Goal: Contribute content: Add original content to the website for others to see

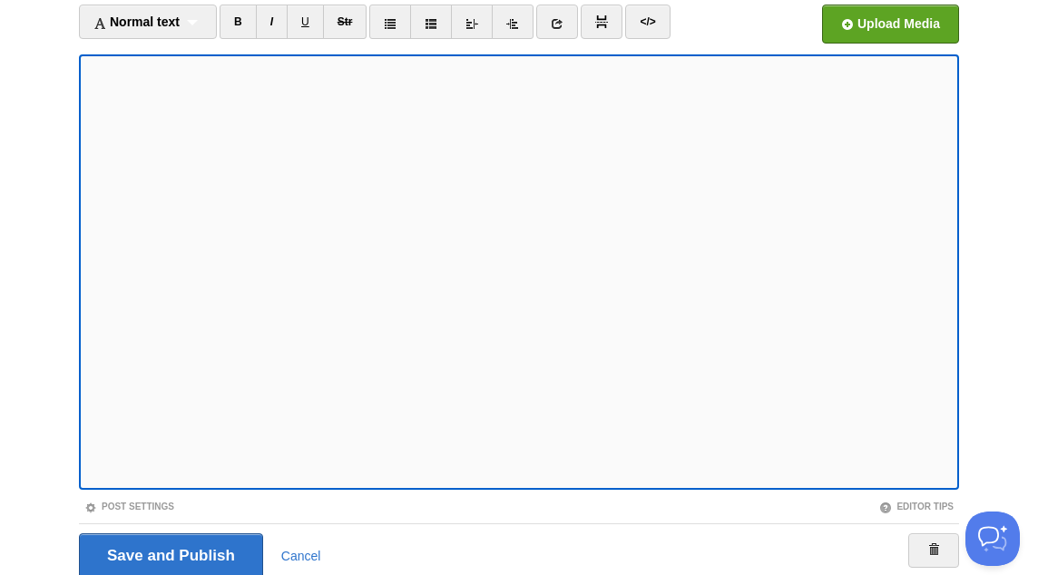
scroll to position [218, 0]
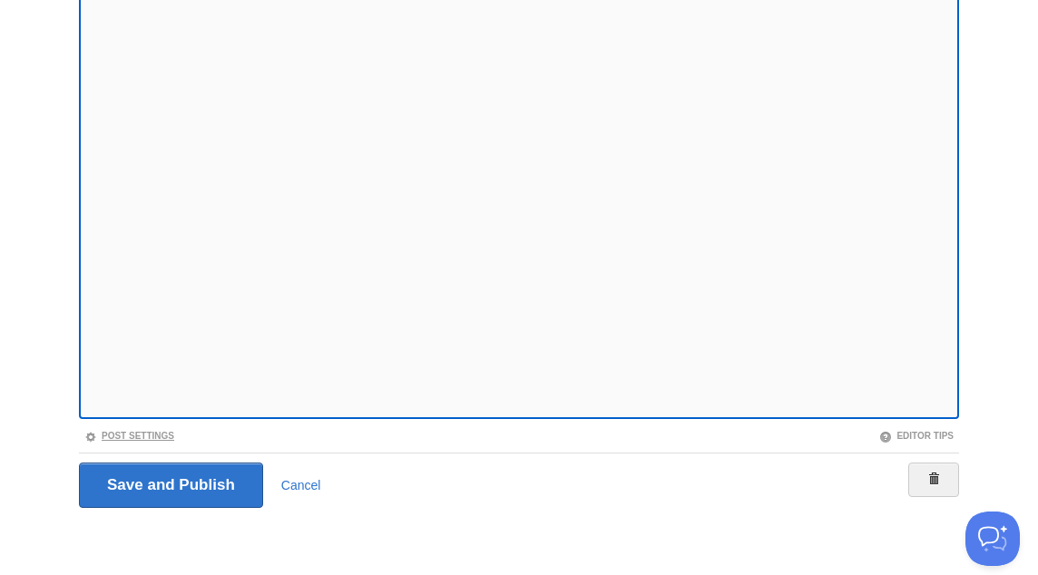
click at [158, 434] on link "Post Settings" at bounding box center [129, 436] width 90 height 10
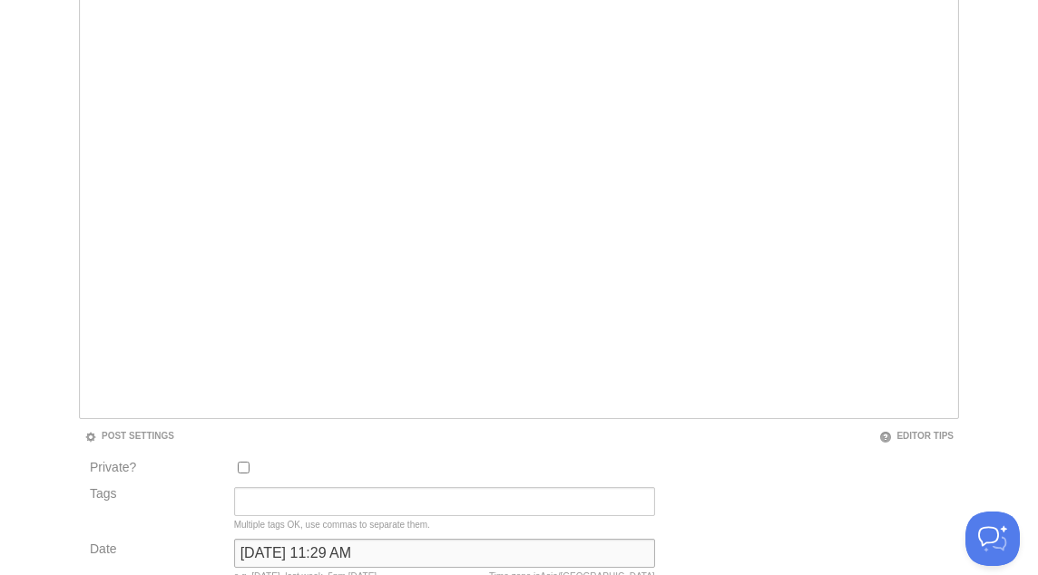
click at [323, 556] on input "September 23, 2021 at 11:29 AM" at bounding box center [444, 553] width 421 height 29
type input "b"
type input "now"
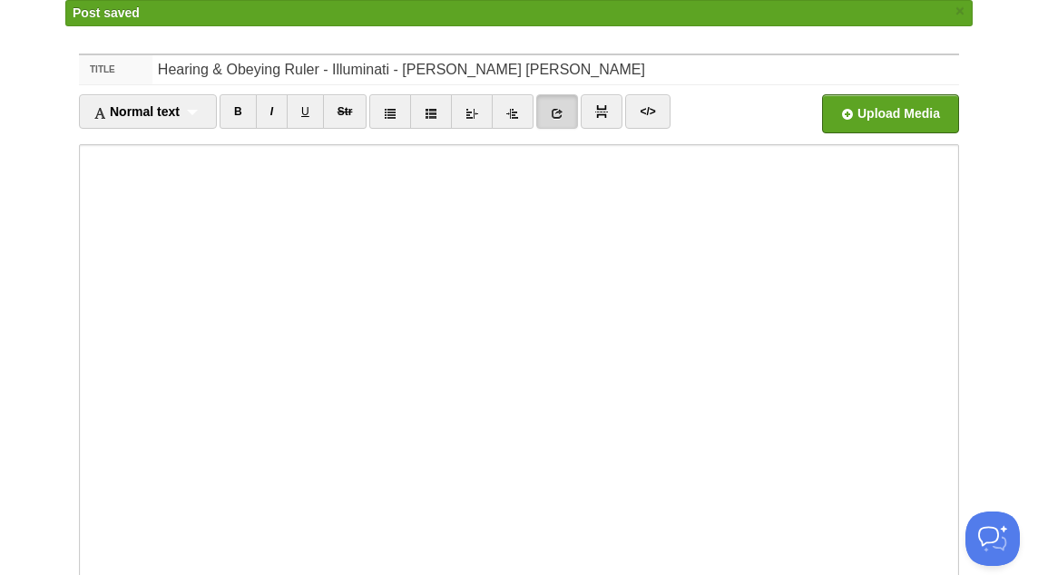
scroll to position [94, 0]
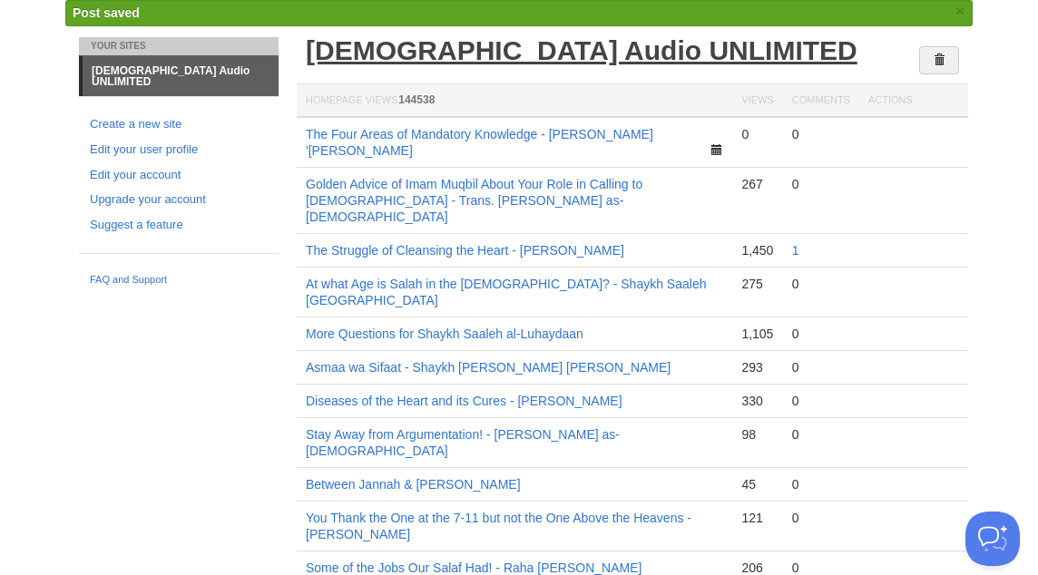
click at [490, 55] on link "[DEMOGRAPHIC_DATA] Audio UNLIMITED" at bounding box center [581, 50] width 551 height 30
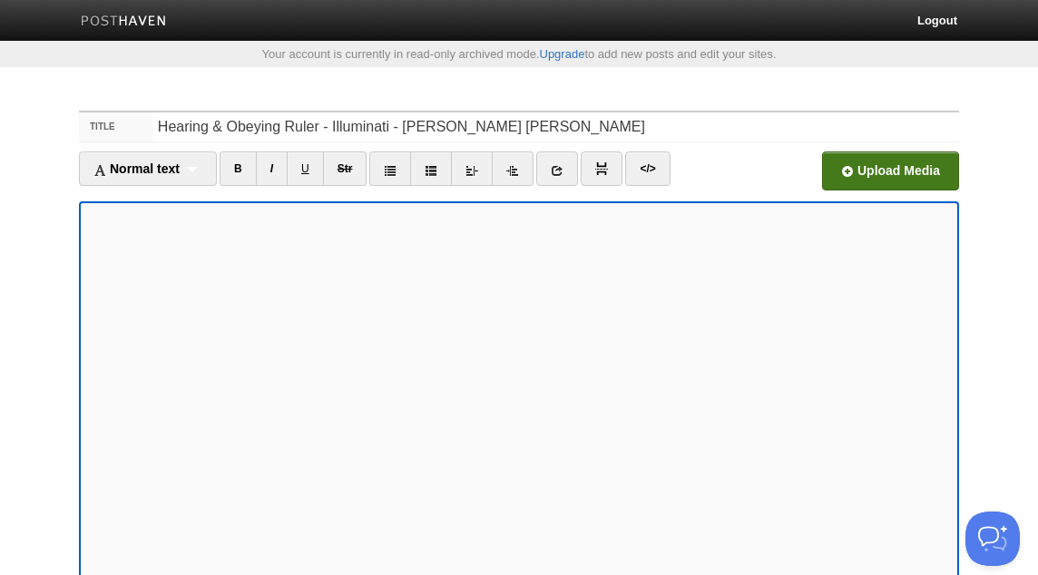
click at [860, 185] on input "file" at bounding box center [342, 176] width 1373 height 93
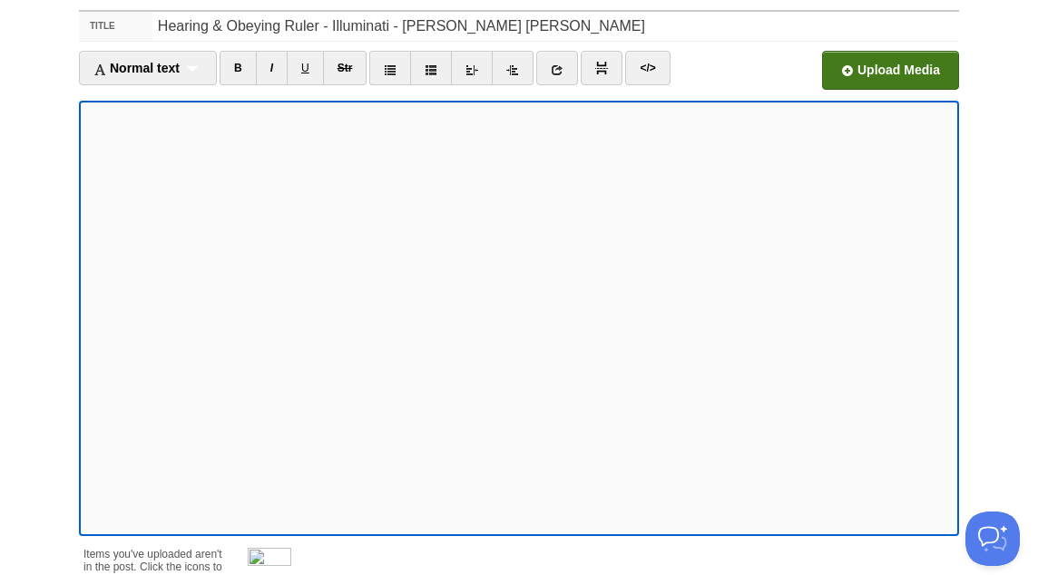
scroll to position [102, 0]
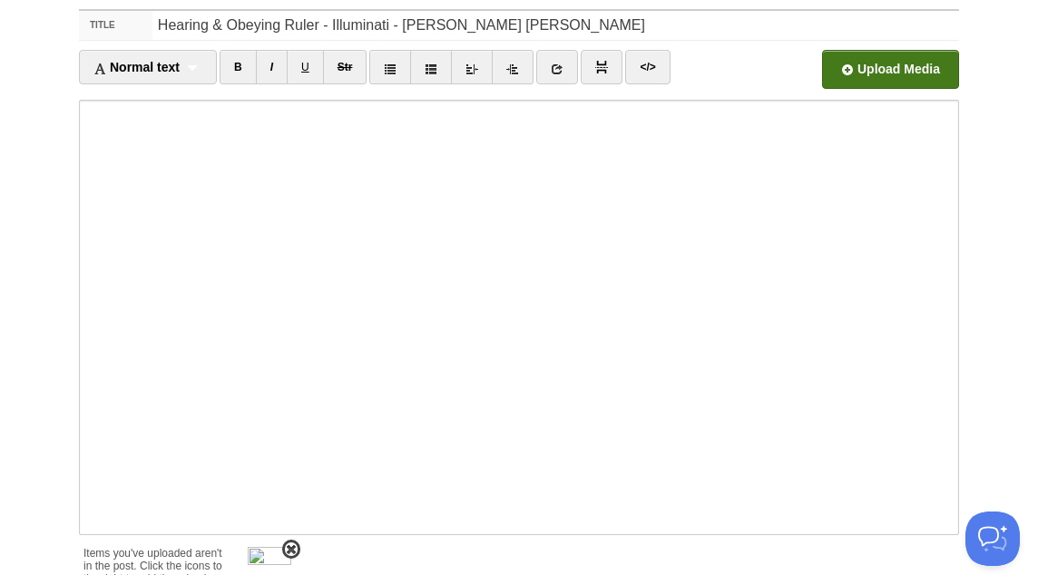
click at [289, 544] on span at bounding box center [291, 549] width 13 height 13
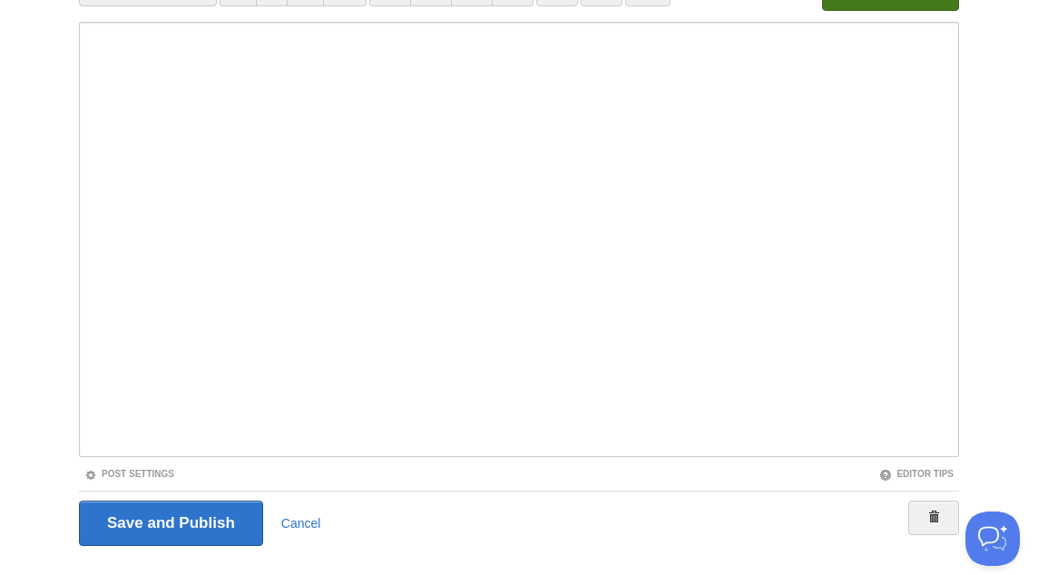
scroll to position [218, 0]
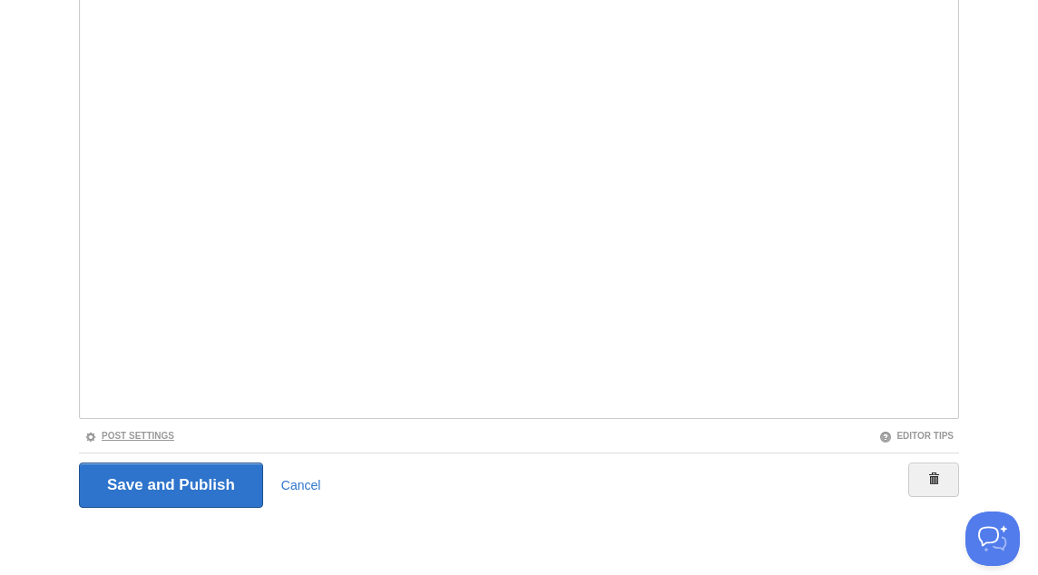
click at [161, 437] on link "Post Settings" at bounding box center [129, 436] width 90 height 10
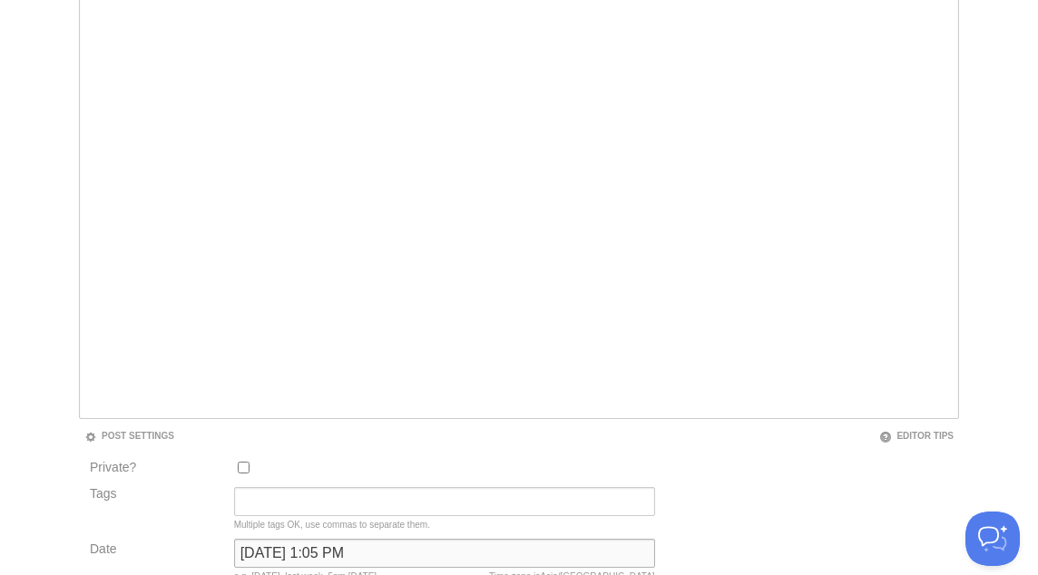
click at [269, 551] on input "[DATE] 1:05 PM" at bounding box center [444, 553] width 421 height 29
type input "now"
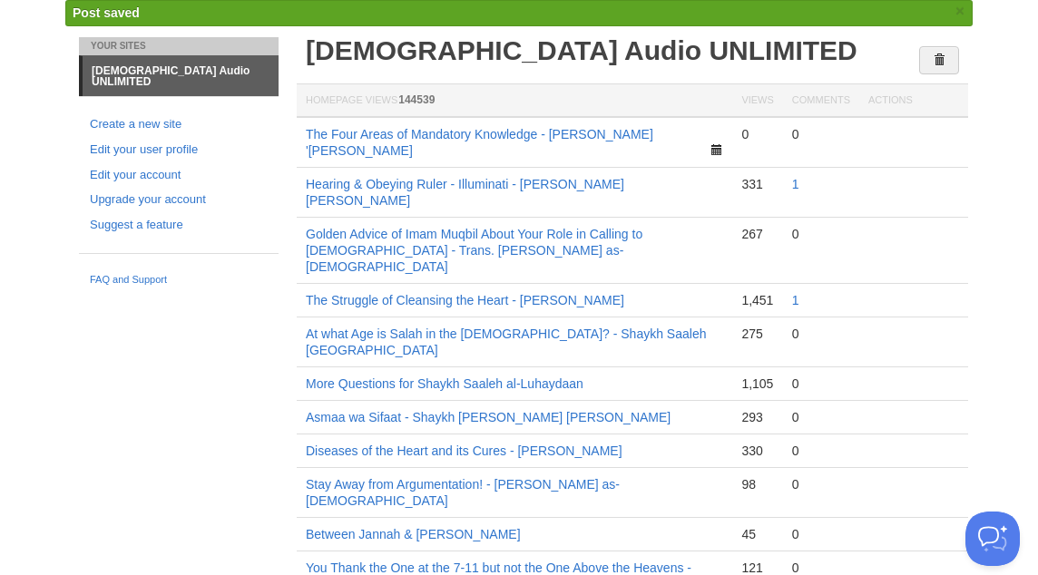
scroll to position [89, 0]
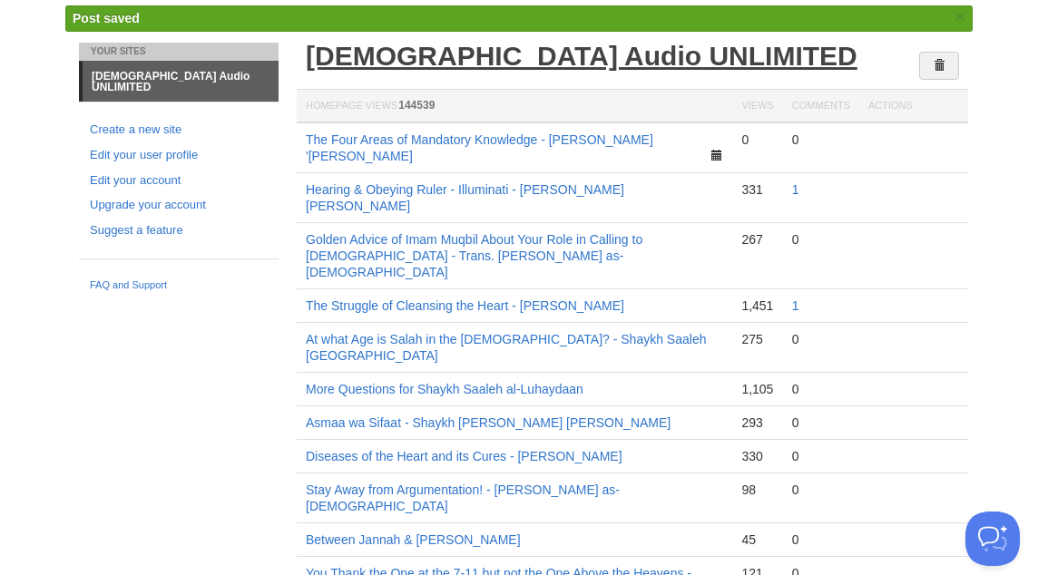
click at [565, 50] on link "[DEMOGRAPHIC_DATA] Audio UNLIMITED" at bounding box center [581, 56] width 551 height 30
